Goal: Information Seeking & Learning: Understand process/instructions

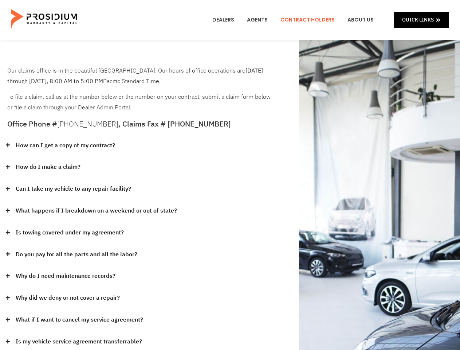
click at [230, 175] on div "How do I make a claim?" at bounding box center [139, 167] width 265 height 22
click at [140, 146] on div "How can I get a copy of my contract?" at bounding box center [139, 146] width 265 height 22
click at [65, 145] on link "How can I get a copy of my contract?" at bounding box center [65, 145] width 99 height 11
click at [140, 167] on div "How do I make a claim?" at bounding box center [139, 167] width 265 height 22
click at [48, 167] on link "How do I make a claim?" at bounding box center [48, 167] width 65 height 11
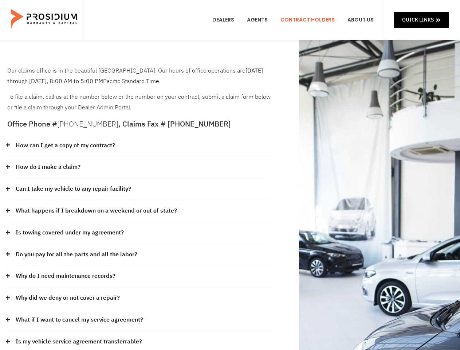
click at [140, 189] on div "Can I take my vehicle to any repair facility?" at bounding box center [139, 189] width 265 height 22
click at [74, 189] on link "Can I take my vehicle to any repair facility?" at bounding box center [74, 189] width 116 height 11
click at [140, 211] on link "What happens if I breakdown on a weekend or out of state?" at bounding box center [96, 211] width 161 height 11
click at [95, 211] on link "What happens if I breakdown on a weekend or out of state?" at bounding box center [96, 211] width 161 height 11
click at [140, 233] on div "Is towing covered under my agreement?" at bounding box center [139, 233] width 265 height 22
